Goal: Information Seeking & Learning: Learn about a topic

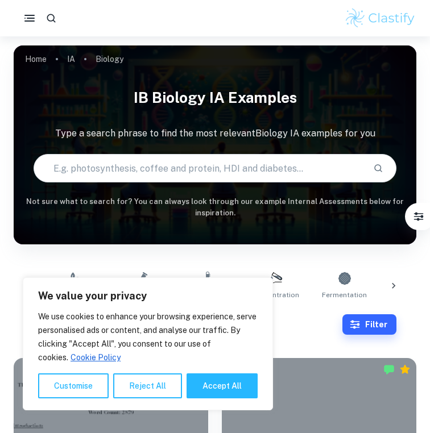
click at [117, 167] on input "text" at bounding box center [198, 168] width 329 height 32
type input "chromatography"
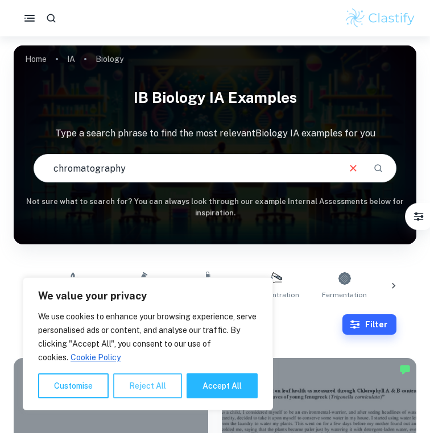
click at [133, 384] on button "Reject All" at bounding box center [147, 386] width 69 height 25
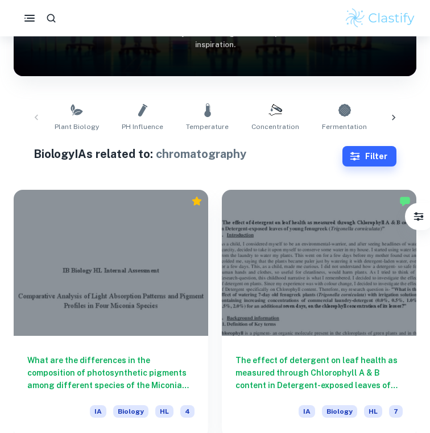
scroll to position [285, 0]
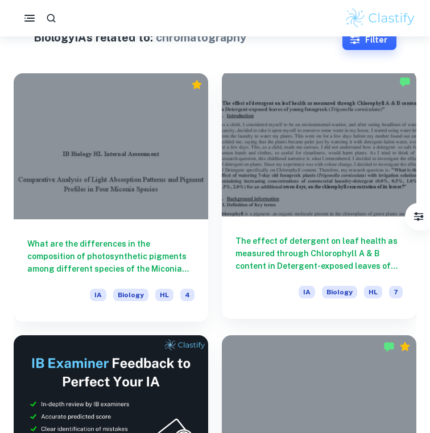
click at [238, 241] on h6 "The effect of detergent on leaf health as measured through Chlorophyll A & B co…" at bounding box center [318, 254] width 167 height 38
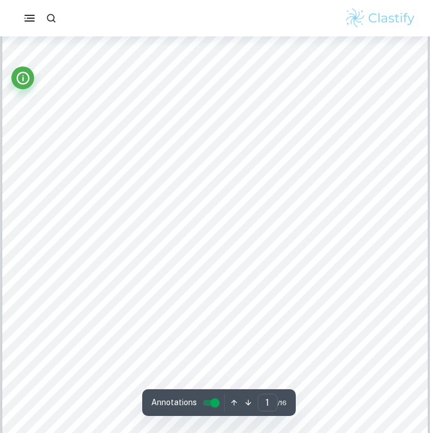
scroll to position [67, 0]
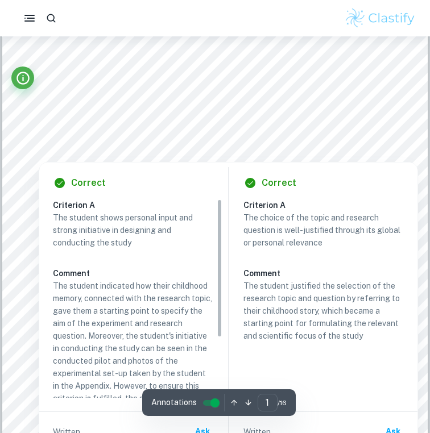
click at [135, 108] on div at bounding box center [215, 105] width 349 height 11
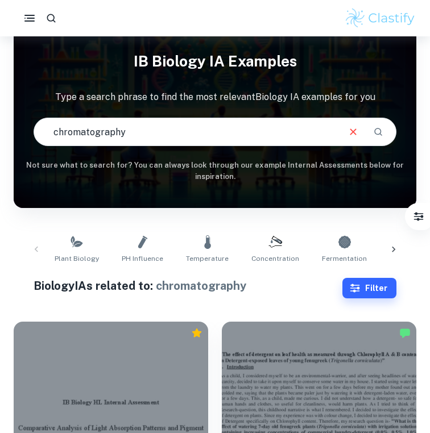
scroll to position [207, 0]
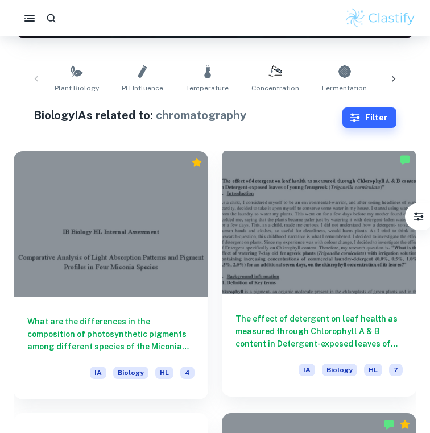
click at [304, 221] on div at bounding box center [319, 221] width 194 height 146
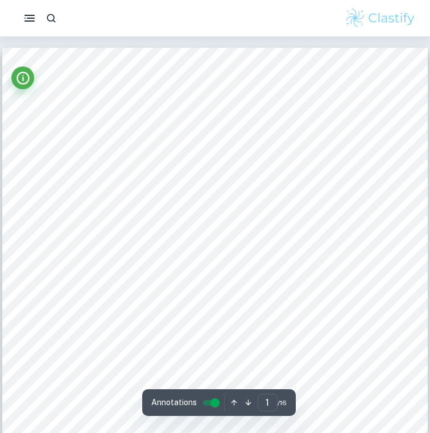
scroll to position [69, 0]
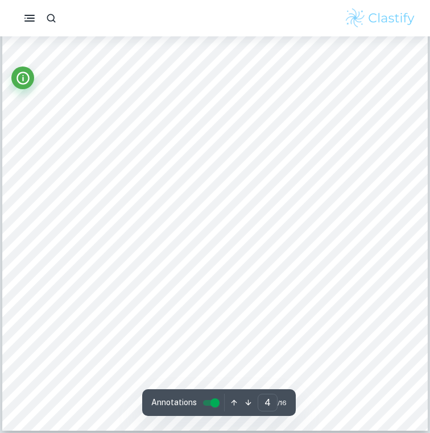
scroll to position [2179, 0]
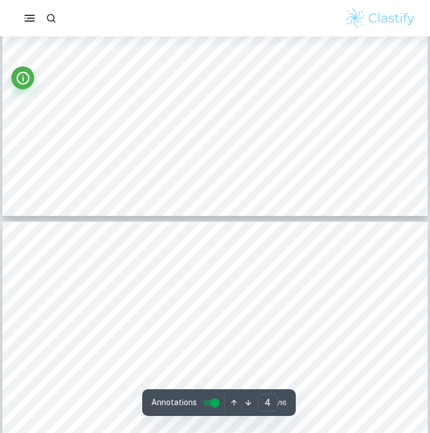
type input "5"
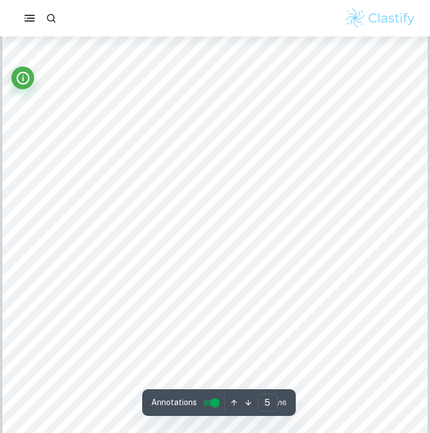
scroll to position [2597, 0]
